Goal: Information Seeking & Learning: Learn about a topic

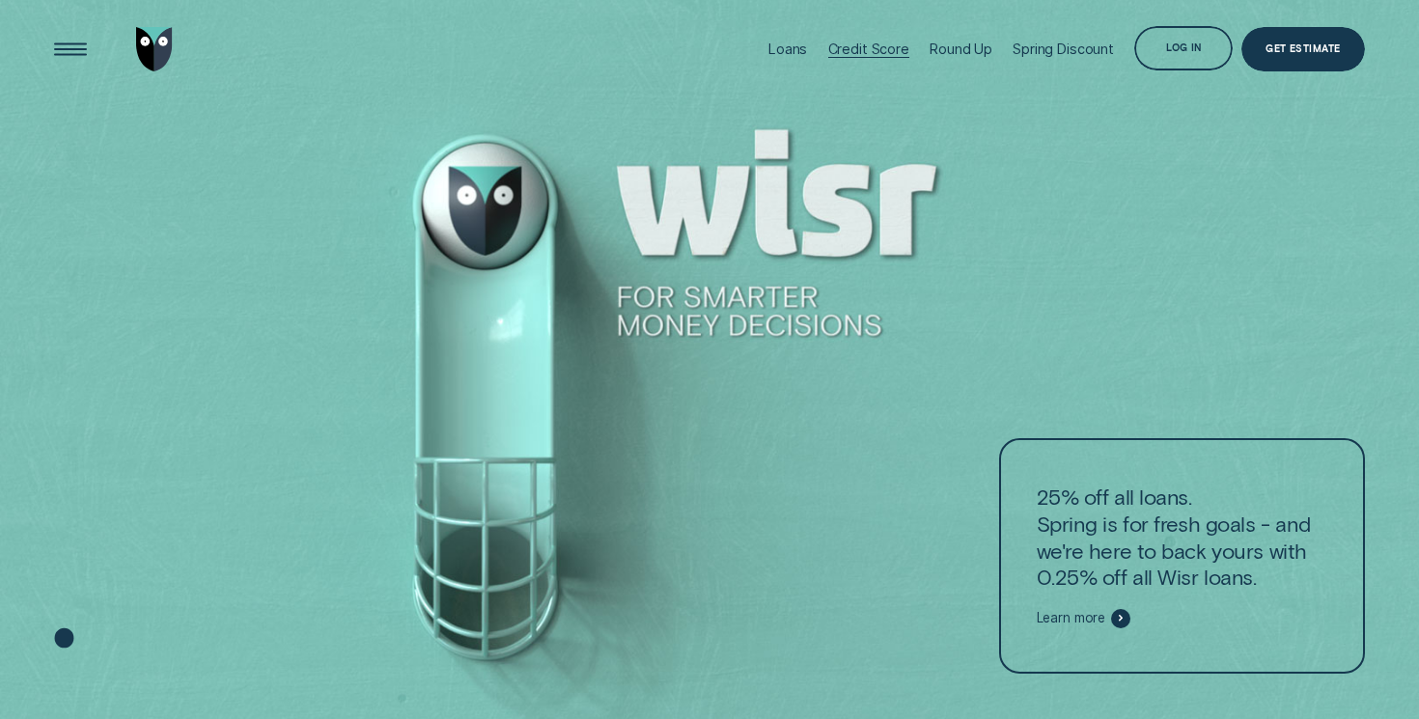
click at [881, 52] on div "Credit Score" at bounding box center [869, 49] width 81 height 16
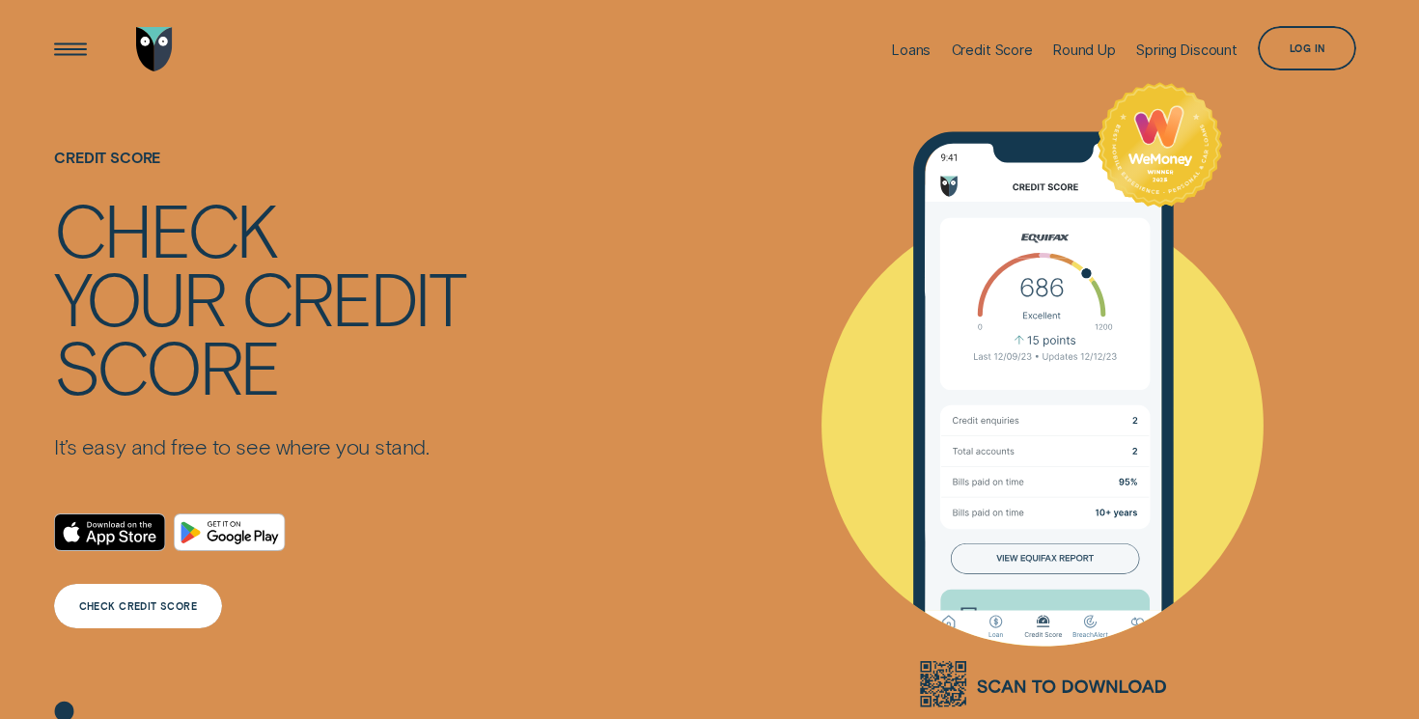
click at [187, 603] on div "CHECK CREDIT SCORE" at bounding box center [138, 607] width 118 height 9
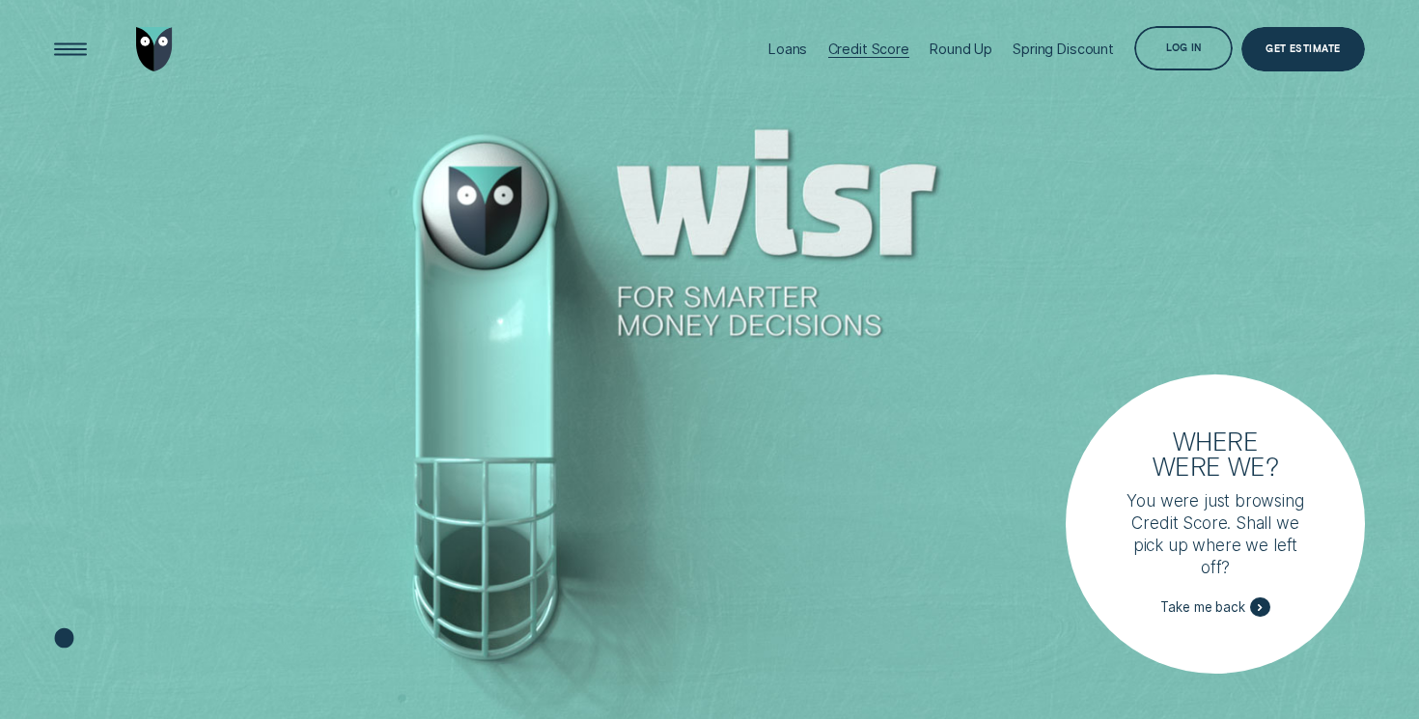
click at [841, 50] on div "Credit Score" at bounding box center [869, 49] width 81 height 16
